Goal: Task Accomplishment & Management: Manage account settings

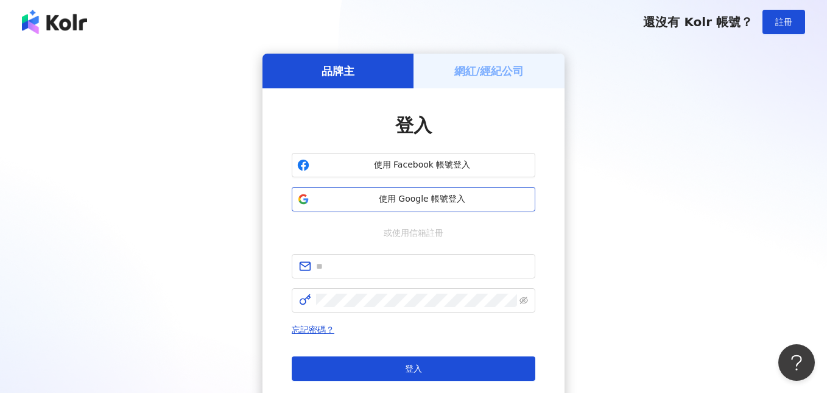
click at [380, 203] on span "使用 Google 帳號登入" at bounding box center [422, 199] width 216 height 12
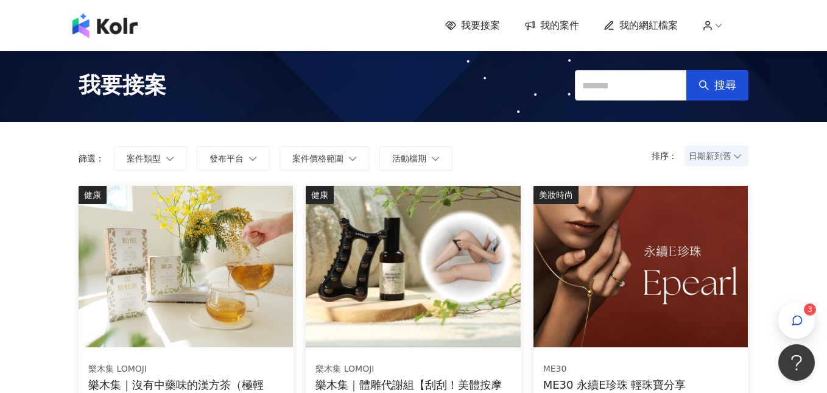
click at [549, 28] on span "我的案件" at bounding box center [559, 25] width 39 height 13
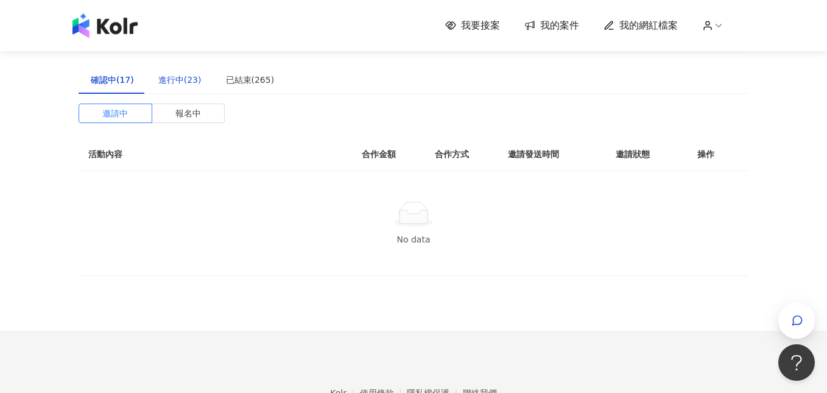
click at [182, 81] on div "進行中(23)" at bounding box center [179, 79] width 43 height 13
